Goal: Task Accomplishment & Management: Manage account settings

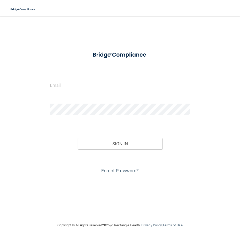
click at [73, 87] on input "email" at bounding box center [120, 86] width 140 height 12
click at [54, 82] on input "email" at bounding box center [120, 86] width 140 height 12
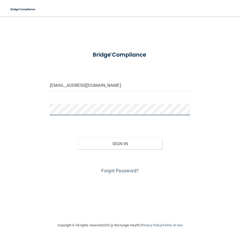
click at [78, 138] on button "Sign In" at bounding box center [120, 143] width 84 height 11
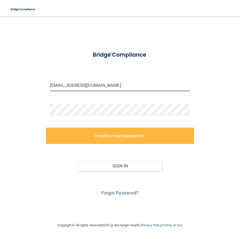
drag, startPoint x: 53, startPoint y: 86, endPoint x: 57, endPoint y: 85, distance: 4.5
click at [53, 86] on input "aklicia@eastsidesmiles.com" at bounding box center [120, 86] width 140 height 12
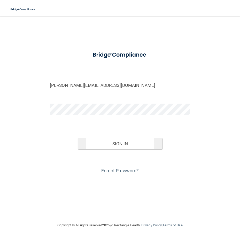
type input "alicia@eastsidesmiles.com"
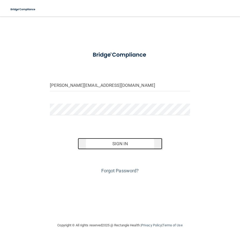
click at [99, 139] on button "Sign In" at bounding box center [120, 143] width 84 height 11
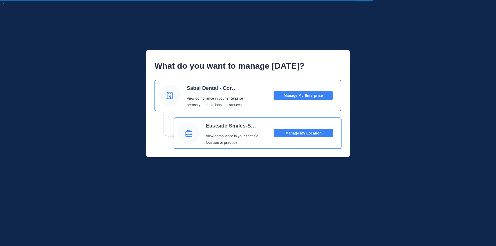
click at [240, 135] on button "Manage My Location" at bounding box center [303, 133] width 59 height 8
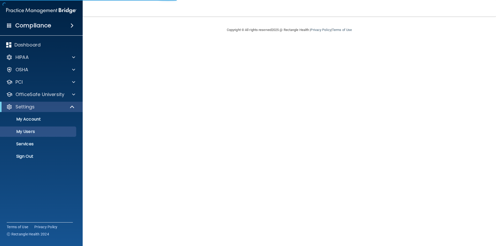
select select "20"
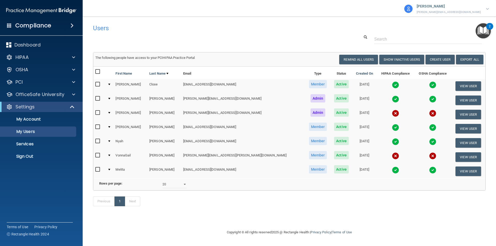
click at [147, 155] on td "VonnaGail" at bounding box center [130, 157] width 34 height 14
click at [487, 9] on img at bounding box center [487, 9] width 3 height 2
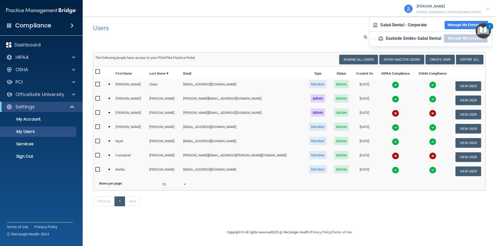
click at [417, 224] on div "Users Success! New user created. × Error! The user couldn't be created. × Succe…" at bounding box center [289, 123] width 392 height 202
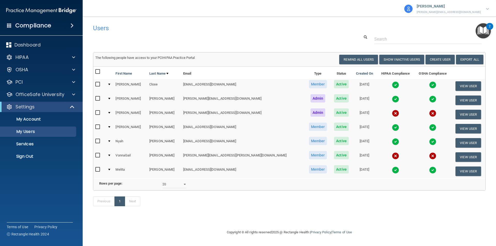
click at [485, 28] on img "Open Resource Center, 2 new notifications" at bounding box center [482, 30] width 15 height 15
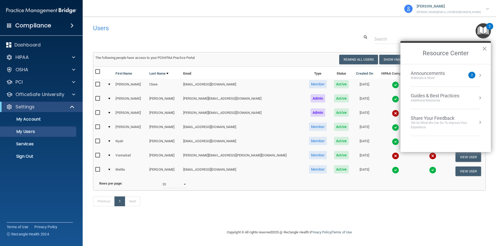
click at [342, 25] on div "Users" at bounding box center [289, 28] width 400 height 13
click at [45, 27] on h4 "Compliance" at bounding box center [33, 25] width 36 height 7
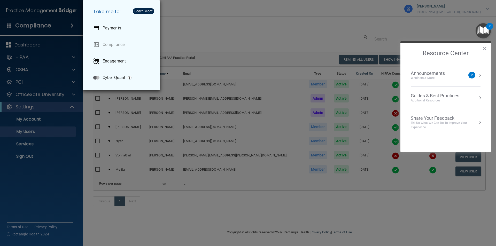
click at [205, 15] on div "Take me to: Payments Compliance Engagement Cyber Quant" at bounding box center [248, 123] width 496 height 246
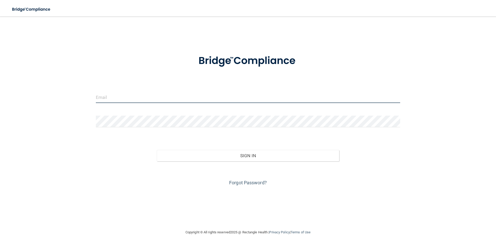
click at [120, 98] on input "email" at bounding box center [248, 97] width 304 height 12
type input "[PERSON_NAME][EMAIL_ADDRESS][DOMAIN_NAME]"
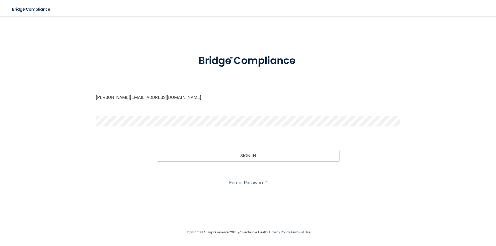
click at [157, 150] on button "Sign In" at bounding box center [248, 155] width 183 height 11
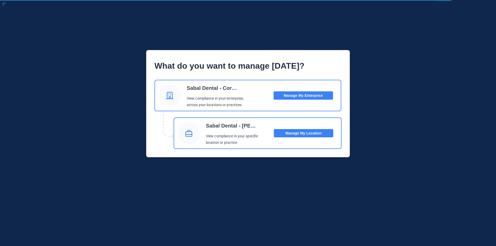
click at [293, 135] on button "Manage My Location" at bounding box center [303, 133] width 59 height 8
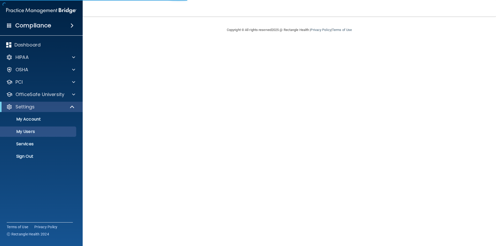
select select "20"
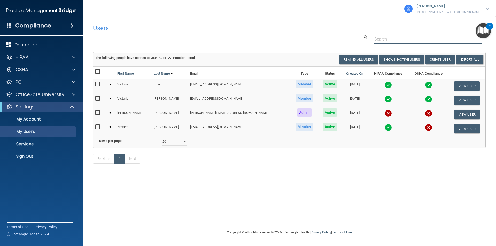
click at [389, 39] on input "text" at bounding box center [427, 39] width 107 height 10
click at [455, 11] on p "[PERSON_NAME][EMAIL_ADDRESS][DOMAIN_NAME]" at bounding box center [448, 12] width 64 height 5
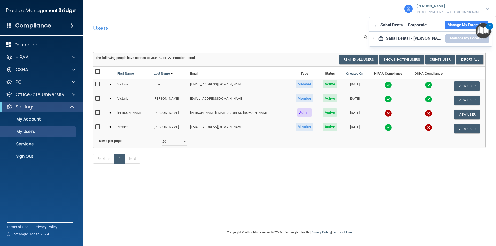
click at [456, 25] on button "Manage My Enterprise" at bounding box center [466, 25] width 44 height 8
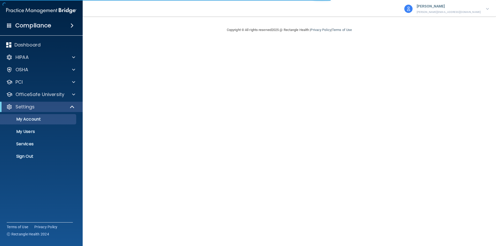
click at [460, 11] on p "[PERSON_NAME][EMAIL_ADDRESS][DOMAIN_NAME]" at bounding box center [448, 12] width 64 height 5
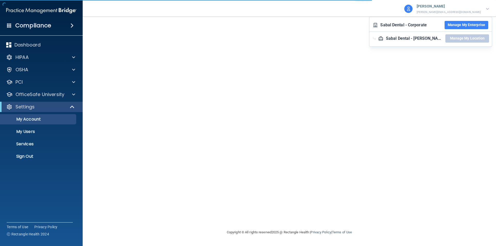
click at [487, 7] on div at bounding box center [487, 9] width 3 height 6
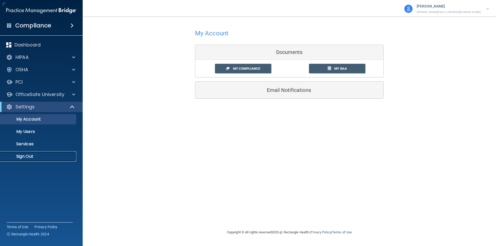
click at [29, 154] on p "Sign Out" at bounding box center [38, 156] width 70 height 5
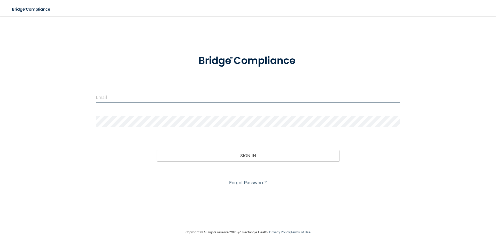
click at [157, 100] on input "email" at bounding box center [248, 97] width 304 height 12
type input "alicia@drakefamilydentistry.com"
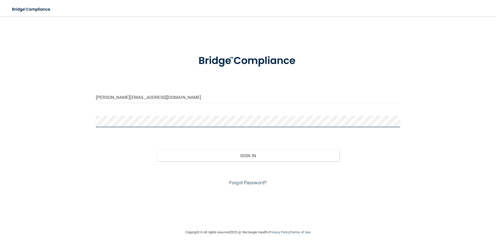
click at [157, 150] on button "Sign In" at bounding box center [248, 155] width 183 height 11
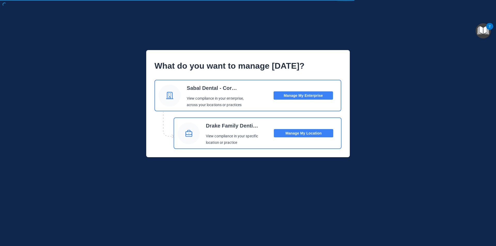
click at [298, 133] on button "Manage My Location" at bounding box center [303, 133] width 59 height 8
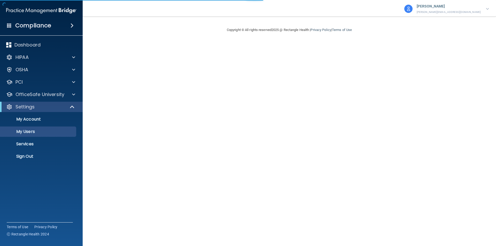
select select "20"
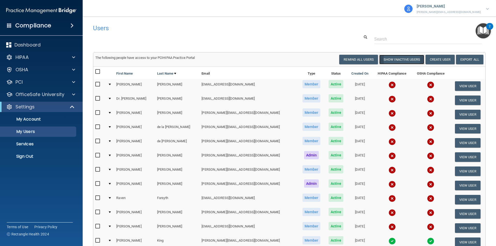
click at [386, 59] on button "Show Inactive Users" at bounding box center [401, 60] width 45 height 10
select select "20"
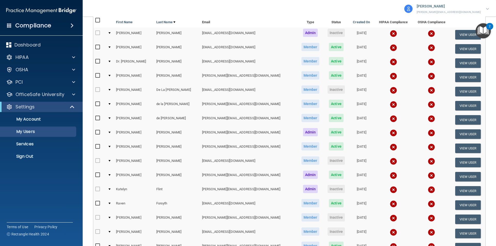
scroll to position [52, 0]
click at [465, 161] on button "View User" at bounding box center [468, 162] width 26 height 10
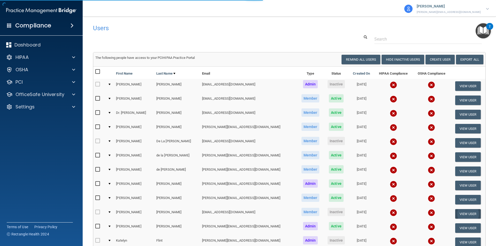
select select "practice_member"
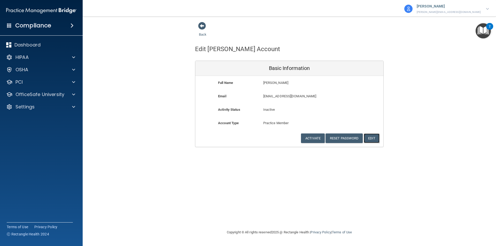
click at [373, 138] on button "Edit" at bounding box center [372, 138] width 16 height 10
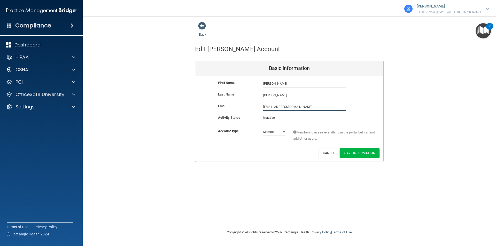
drag, startPoint x: 302, startPoint y: 107, endPoint x: 248, endPoint y: 108, distance: 54.0
click at [248, 108] on div "Email peytonbleblanc@gmail.com peytonbleblanc@gmail.com" at bounding box center [289, 107] width 188 height 8
type input "peyton@sabalsmiles.com"
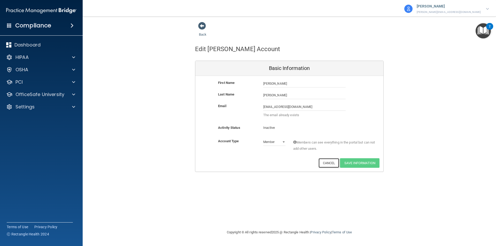
click at [332, 164] on div "Back Edit Dr. Peyton's Account Basic Information First Name Dr. Peyton Ernst Dr…" at bounding box center [289, 123] width 392 height 202
click at [328, 161] on button "Cancel" at bounding box center [328, 163] width 21 height 10
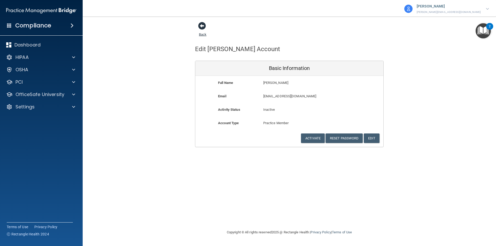
click at [201, 25] on span at bounding box center [202, 26] width 8 height 8
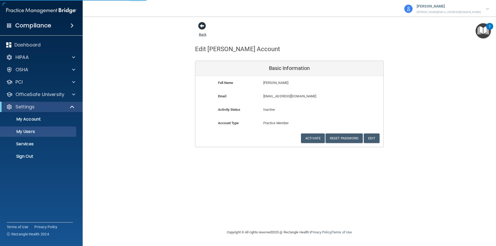
select select "20"
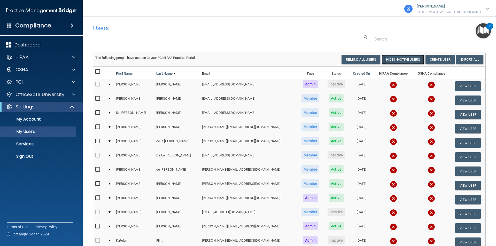
click at [383, 58] on button "Hide Inactive Users" at bounding box center [402, 60] width 43 height 10
select select "20"
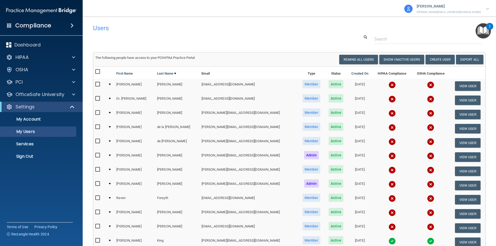
click at [456, 9] on p "[PERSON_NAME]" at bounding box center [448, 6] width 64 height 7
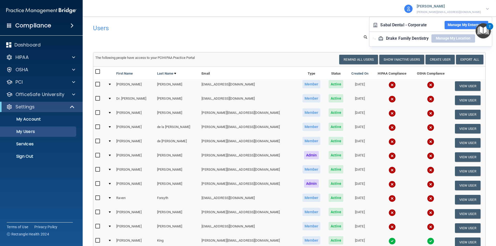
click at [336, 24] on div "Users" at bounding box center [289, 28] width 400 height 13
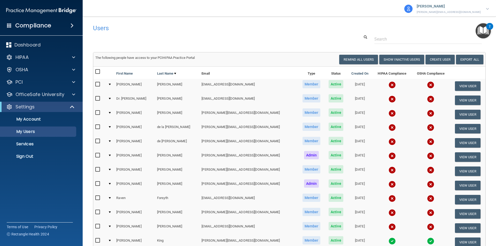
click at [227, 33] on div "Users" at bounding box center [205, 28] width 233 height 13
click at [386, 60] on button "Show Inactive Users" at bounding box center [401, 60] width 45 height 10
select select "20"
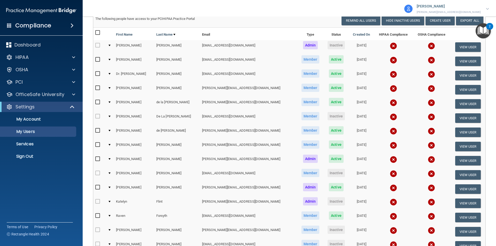
scroll to position [52, 0]
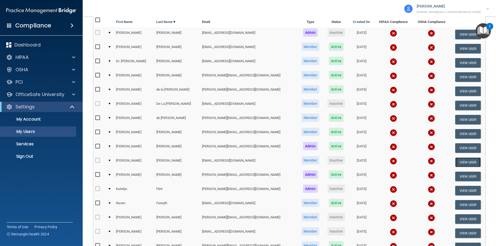
click at [455, 160] on button "View User" at bounding box center [468, 162] width 26 height 10
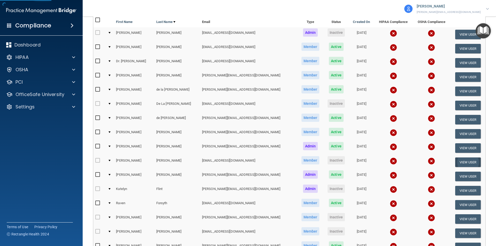
select select "practice_member"
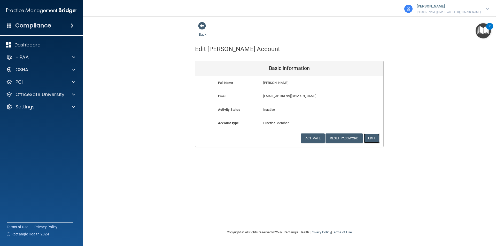
click at [370, 138] on button "Edit" at bounding box center [372, 138] width 16 height 10
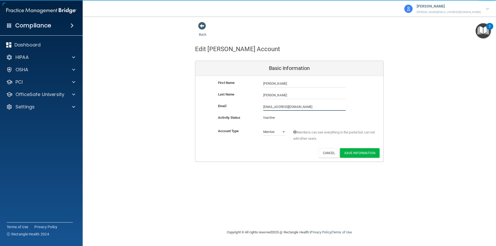
drag, startPoint x: 309, startPoint y: 109, endPoint x: 231, endPoint y: 109, distance: 78.0
click at [231, 109] on div "Email peytonbleblanc@gmail.com peytonbleblanc@gmail.com" at bounding box center [289, 107] width 188 height 8
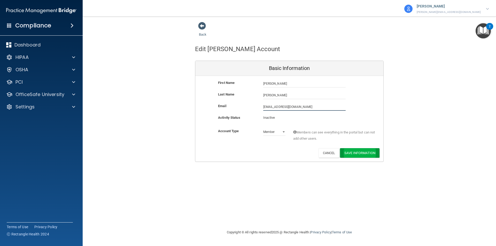
type input "peyton@sabaldental.com"
click at [353, 150] on button "Save Information" at bounding box center [360, 153] width 40 height 10
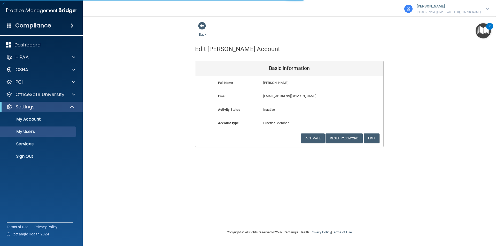
select select "20"
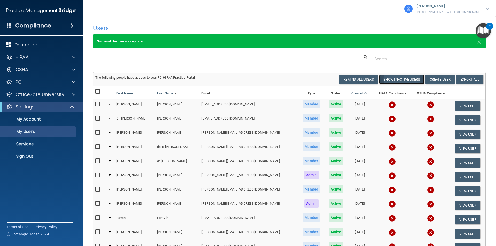
click at [392, 80] on button "Show Inactive Users" at bounding box center [401, 80] width 45 height 10
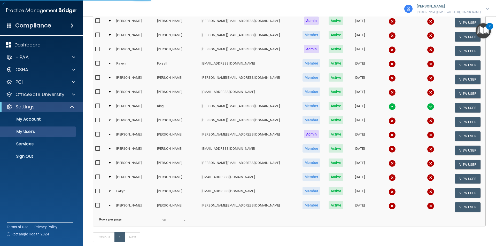
scroll to position [155, 0]
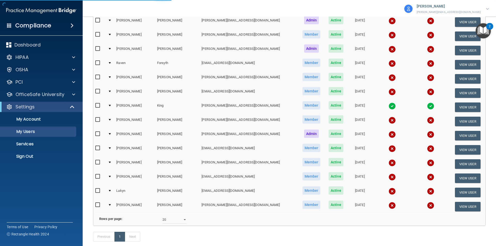
select select "20"
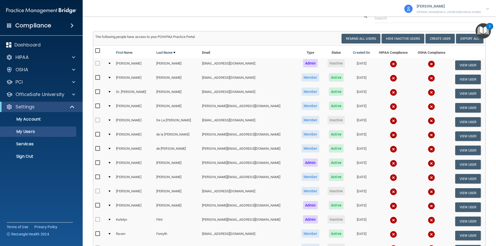
scroll to position [0, 0]
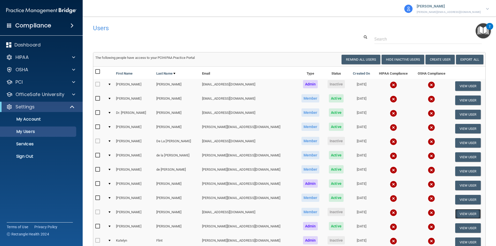
click at [463, 214] on button "View User" at bounding box center [468, 214] width 26 height 10
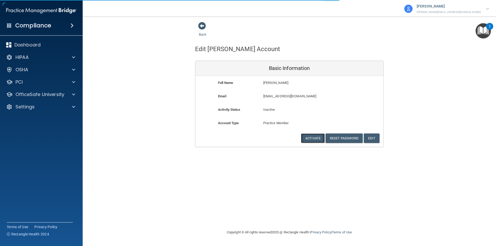
click at [319, 138] on button "Activate" at bounding box center [313, 138] width 24 height 10
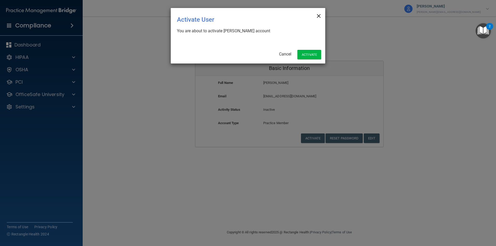
click at [318, 13] on span "×" at bounding box center [318, 15] width 5 height 10
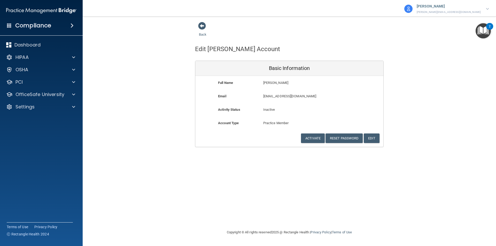
click at [308, 30] on div "Back" at bounding box center [289, 30] width 188 height 16
click at [300, 38] on div "Edit Dr. Peyton's Account Basic Information Full Name Dr. Peyton Ernst Dr. Peyt…" at bounding box center [289, 92] width 188 height 109
drag, startPoint x: 281, startPoint y: 163, endPoint x: 263, endPoint y: 158, distance: 19.4
click at [281, 163] on div "Back Edit Dr. Peyton's Account Basic Information Full Name Dr. Peyton Ernst Dr.…" at bounding box center [289, 123] width 392 height 202
click at [202, 27] on span at bounding box center [202, 26] width 8 height 8
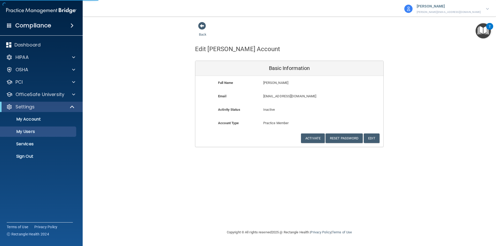
click at [145, 140] on div "Back Edit Dr. Peyton's Account Basic Information Full Name Dr. Peyton Ernst Dr.…" at bounding box center [289, 84] width 392 height 125
select select "20"
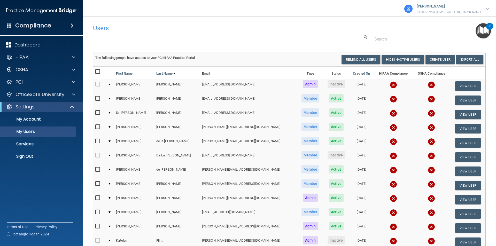
click at [233, 33] on div "Users" at bounding box center [205, 28] width 233 height 13
click at [111, 84] on div at bounding box center [109, 85] width 2 height 2
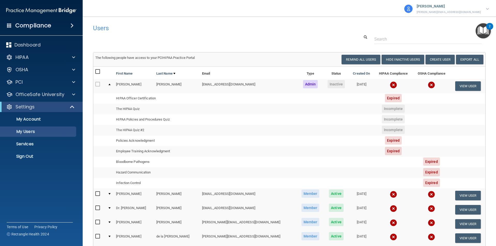
click at [234, 60] on div "The following people have access to your PCIHIPAA Practice Portal" at bounding box center [190, 58] width 198 height 6
click at [108, 73] on th at bounding box center [110, 73] width 8 height 12
click at [236, 57] on div "The following people have access to your PCIHIPAA Practice Portal" at bounding box center [190, 58] width 198 height 6
click at [32, 94] on p "OfficeSafe University" at bounding box center [39, 94] width 49 height 6
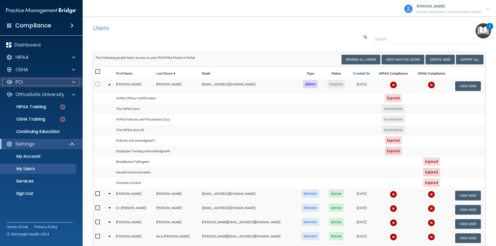
click at [26, 81] on div "PCI" at bounding box center [34, 82] width 64 height 6
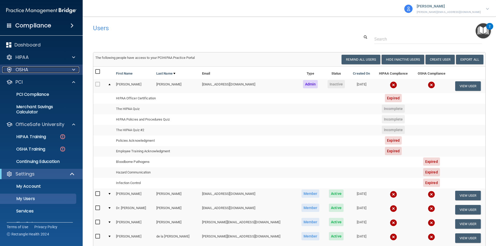
click at [27, 72] on p "OSHA" at bounding box center [21, 70] width 13 height 6
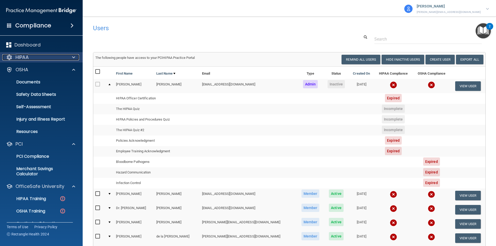
click at [27, 58] on p "HIPAA" at bounding box center [21, 57] width 13 height 6
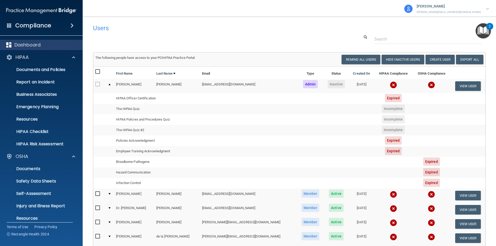
click at [30, 48] on div "Dashboard" at bounding box center [41, 45] width 83 height 10
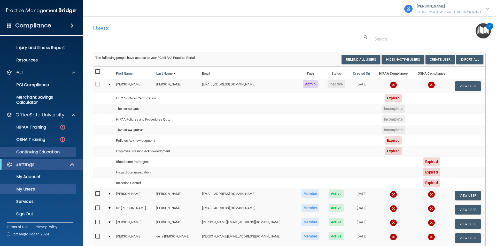
scroll to position [159, 0]
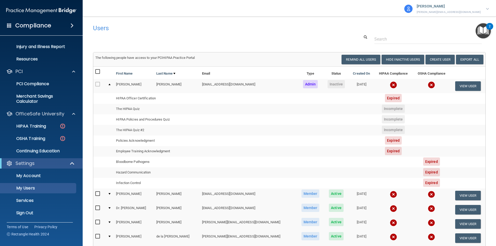
click at [155, 32] on div "Users" at bounding box center [205, 28] width 233 height 13
click at [37, 175] on p "My Account" at bounding box center [38, 175] width 70 height 5
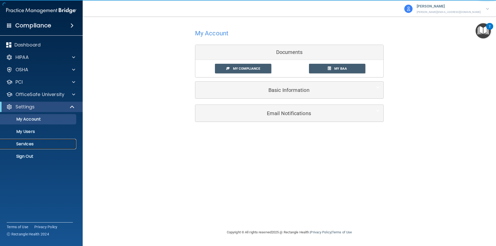
click at [22, 145] on p "Services" at bounding box center [38, 143] width 70 height 5
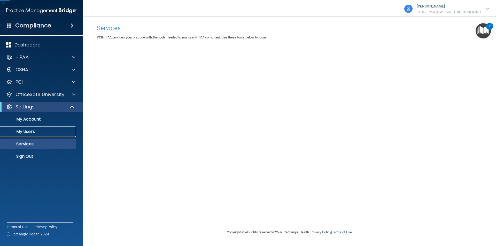
click at [28, 131] on p "My Users" at bounding box center [38, 131] width 70 height 5
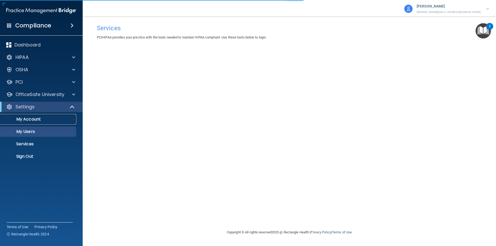
click at [32, 118] on p "My Account" at bounding box center [38, 119] width 70 height 5
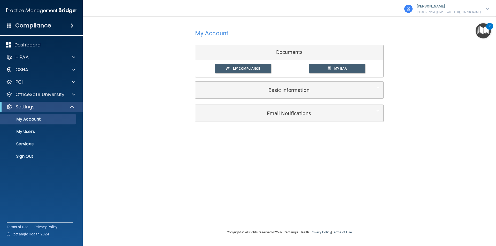
click at [449, 49] on div "My Account Documents My Compliance My Compliance My BAA Basic Information Full …" at bounding box center [289, 75] width 392 height 106
drag, startPoint x: 120, startPoint y: 91, endPoint x: 43, endPoint y: 125, distance: 84.6
click at [120, 90] on div "My Account Documents My Compliance My Compliance My BAA Basic Information Full …" at bounding box center [289, 75] width 392 height 106
click at [27, 118] on p "My Account" at bounding box center [38, 119] width 70 height 5
click at [22, 134] on p "My Users" at bounding box center [38, 131] width 70 height 5
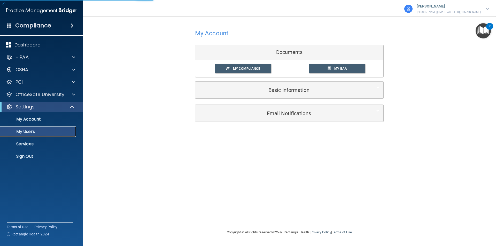
select select "20"
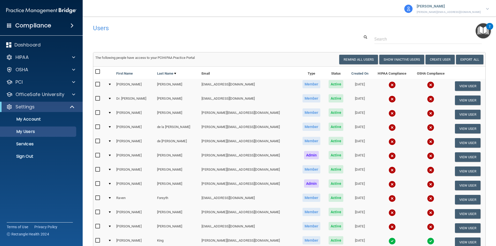
click at [460, 7] on p "[PERSON_NAME]" at bounding box center [448, 6] width 64 height 7
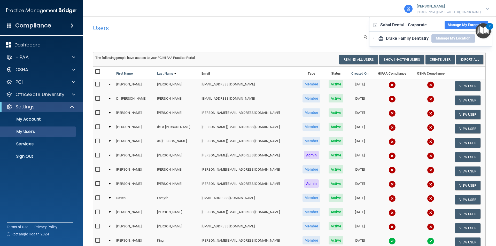
click at [461, 23] on button "Manage My Enterprise" at bounding box center [466, 25] width 44 height 8
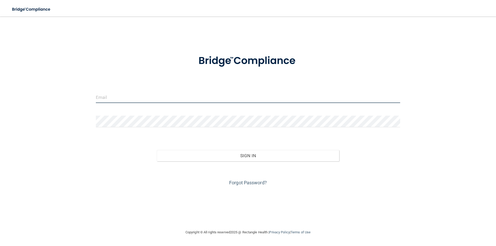
drag, startPoint x: 103, startPoint y: 99, endPoint x: 118, endPoint y: 102, distance: 15.8
click at [103, 99] on input "email" at bounding box center [248, 97] width 304 height 12
click at [113, 97] on input "email" at bounding box center [248, 97] width 304 height 12
type input "alicia@sabaldentalbayarea.com"
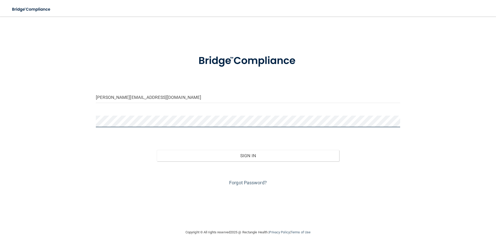
click at [157, 150] on button "Sign In" at bounding box center [248, 155] width 183 height 11
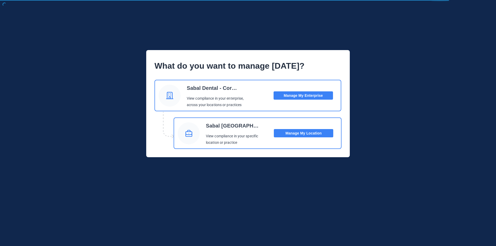
click at [296, 132] on button "Manage My Location" at bounding box center [303, 133] width 59 height 8
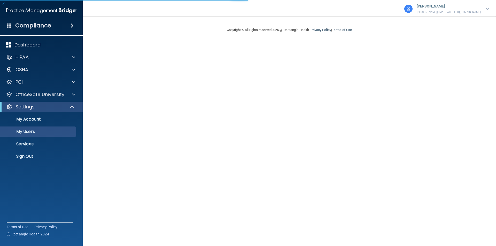
select select "20"
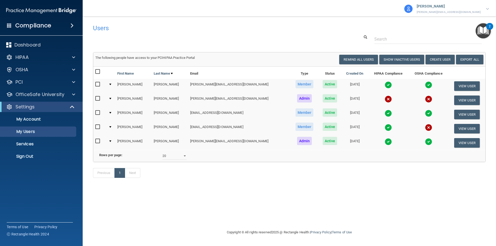
click at [460, 11] on p "[PERSON_NAME][EMAIL_ADDRESS][DOMAIN_NAME]" at bounding box center [448, 12] width 64 height 5
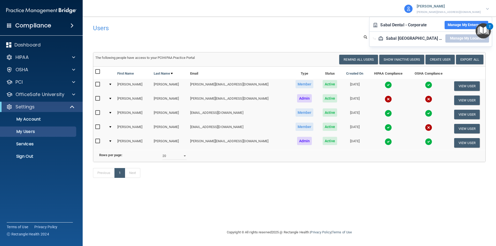
click at [175, 186] on div "Previous 1 Next" at bounding box center [289, 174] width 400 height 24
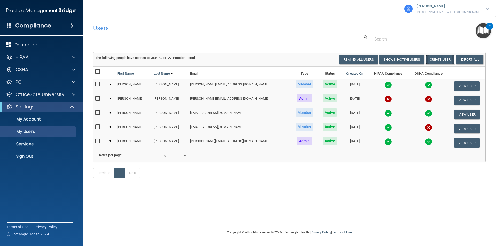
click at [436, 60] on button "Create User" at bounding box center [439, 60] width 29 height 10
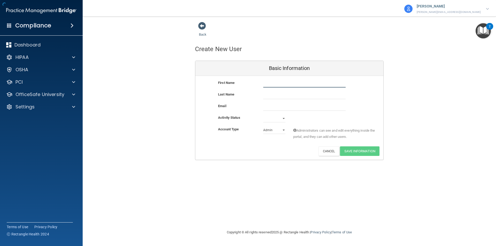
click at [268, 85] on input "text" at bounding box center [304, 84] width 82 height 8
type input "Dimitruis"
click at [267, 92] on input "text" at bounding box center [304, 95] width 82 height 8
type input "[PERSON_NAME]"
click at [274, 107] on input "email" at bounding box center [304, 107] width 82 height 8
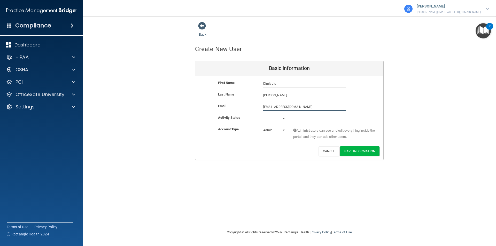
type input "[EMAIL_ADDRESS][DOMAIN_NAME]"
click at [279, 117] on select "Active Inactive" at bounding box center [274, 120] width 22 height 8
select select "active"
click at [263, 115] on select "Active Inactive" at bounding box center [274, 119] width 22 height 8
click at [274, 129] on select "Admin Member" at bounding box center [274, 130] width 22 height 8
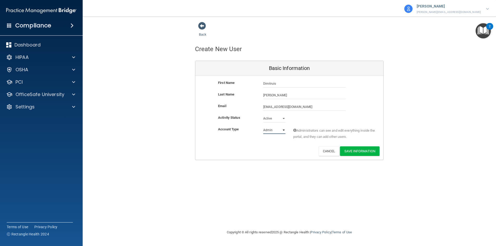
select select "practice_member"
click at [263, 126] on select "Admin Member" at bounding box center [274, 130] width 22 height 8
click at [355, 152] on button "Save Information" at bounding box center [360, 151] width 40 height 10
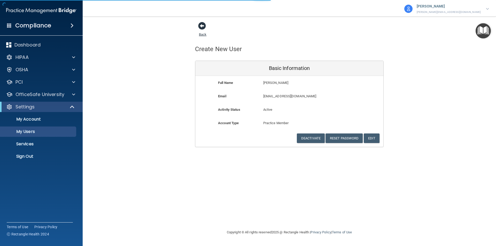
click at [202, 26] on span at bounding box center [202, 26] width 8 height 8
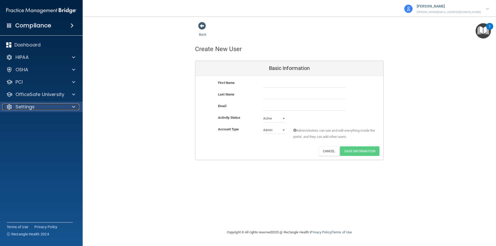
click at [25, 109] on p "Settings" at bounding box center [24, 107] width 19 height 6
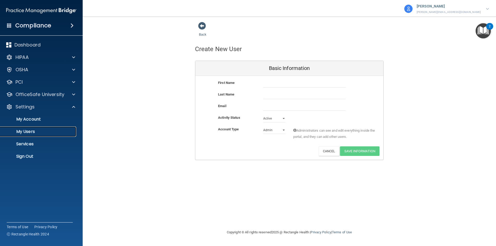
click at [27, 132] on p "My Users" at bounding box center [38, 131] width 70 height 5
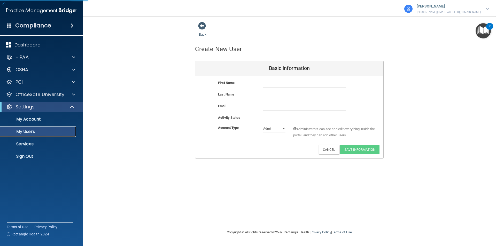
select select "20"
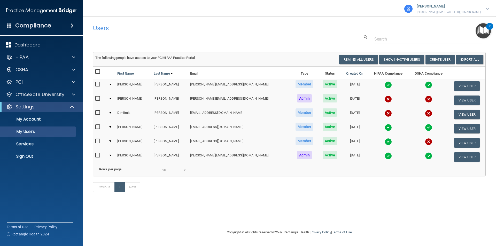
click at [459, 8] on p "[PERSON_NAME]" at bounding box center [448, 6] width 64 height 7
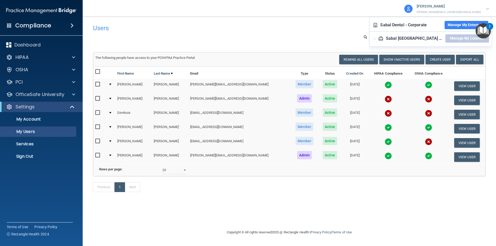
click at [448, 24] on button "Manage My Enterprise" at bounding box center [466, 25] width 44 height 8
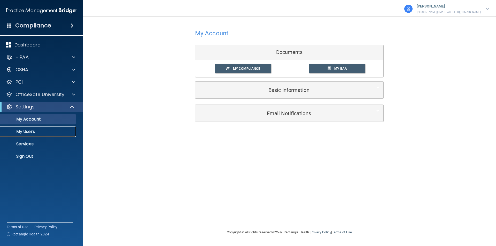
click at [35, 129] on link "My Users" at bounding box center [35, 132] width 81 height 10
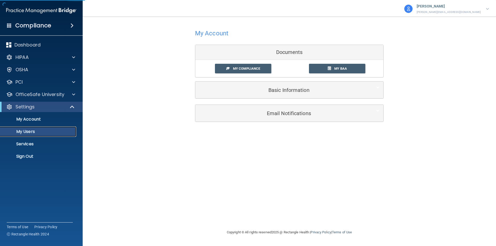
select select "20"
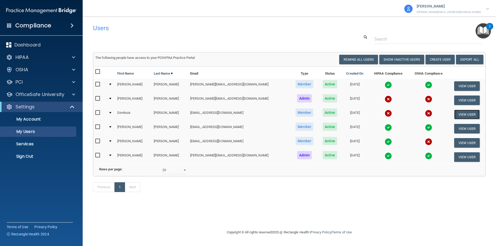
click at [459, 115] on button "View User" at bounding box center [467, 115] width 26 height 10
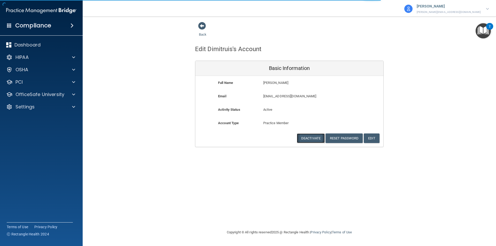
click at [312, 138] on button "Deactivate" at bounding box center [311, 138] width 28 height 10
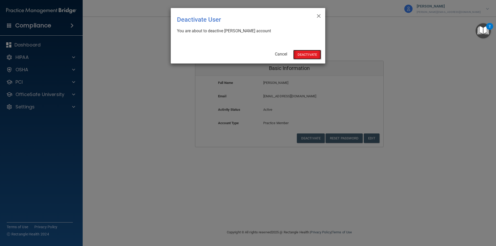
click at [303, 56] on button "Deactivate" at bounding box center [307, 55] width 28 height 10
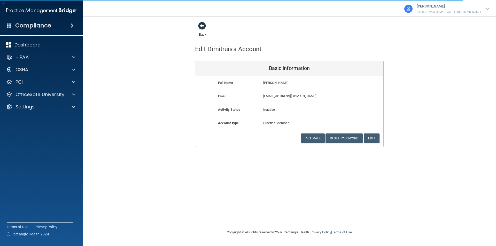
click at [203, 26] on span at bounding box center [202, 26] width 8 height 8
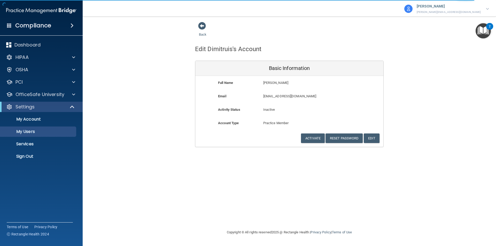
select select "20"
